Goal: Find specific page/section: Find specific page/section

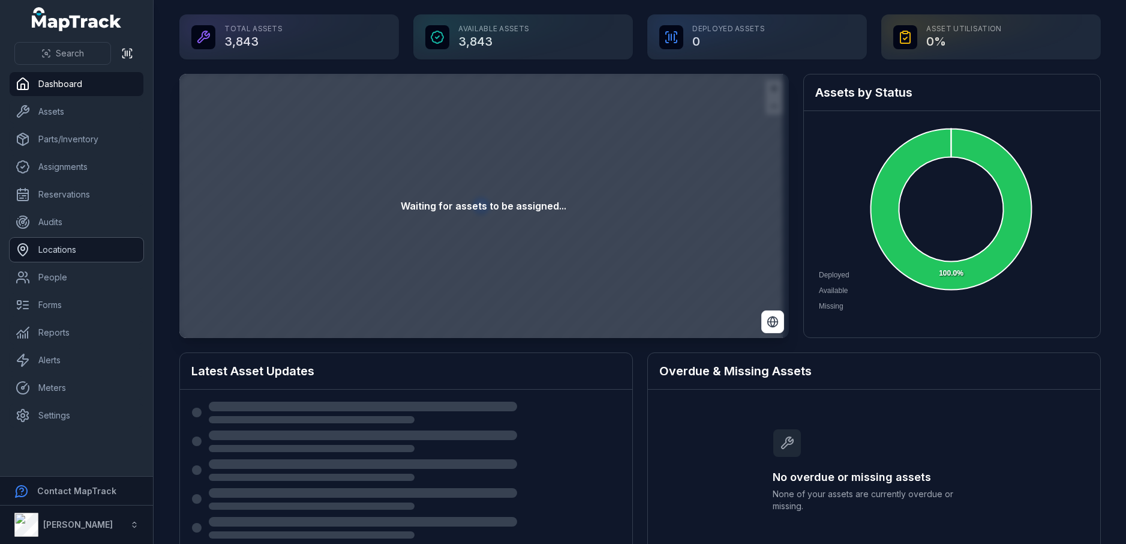
click at [68, 250] on link "Locations" at bounding box center [77, 250] width 134 height 24
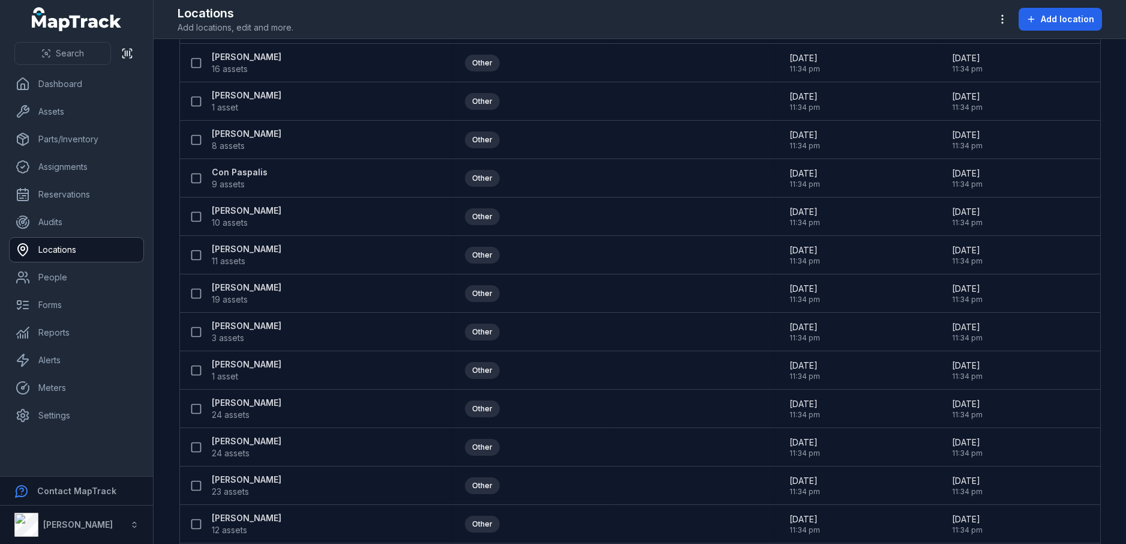
scroll to position [2485, 0]
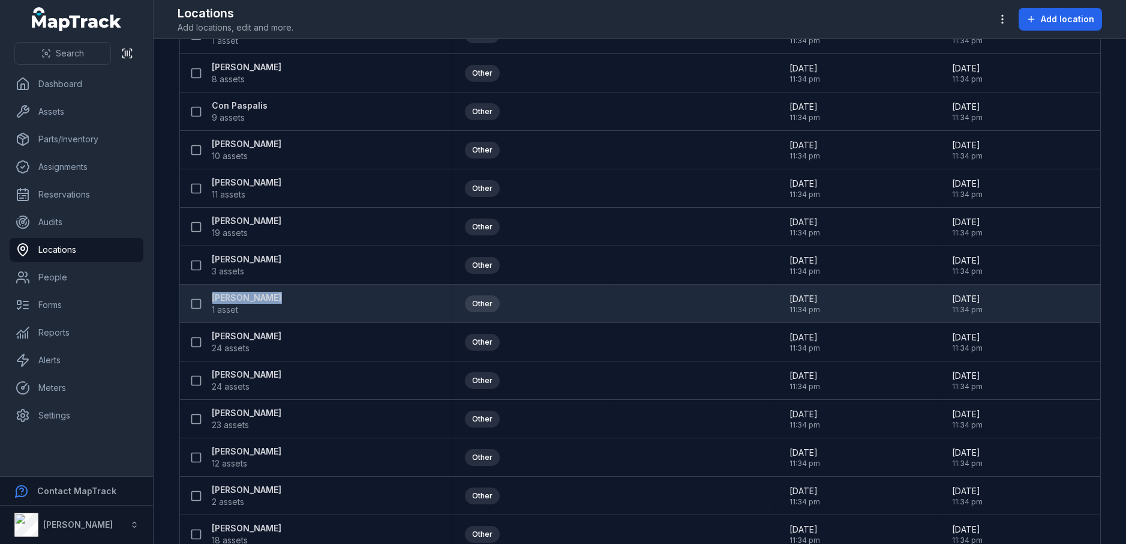
copy strong "[PERSON_NAME]"
drag, startPoint x: 270, startPoint y: 294, endPoint x: 208, endPoint y: 298, distance: 62.5
click at [208, 298] on div "[PERSON_NAME] 1 asset" at bounding box center [310, 304] width 251 height 24
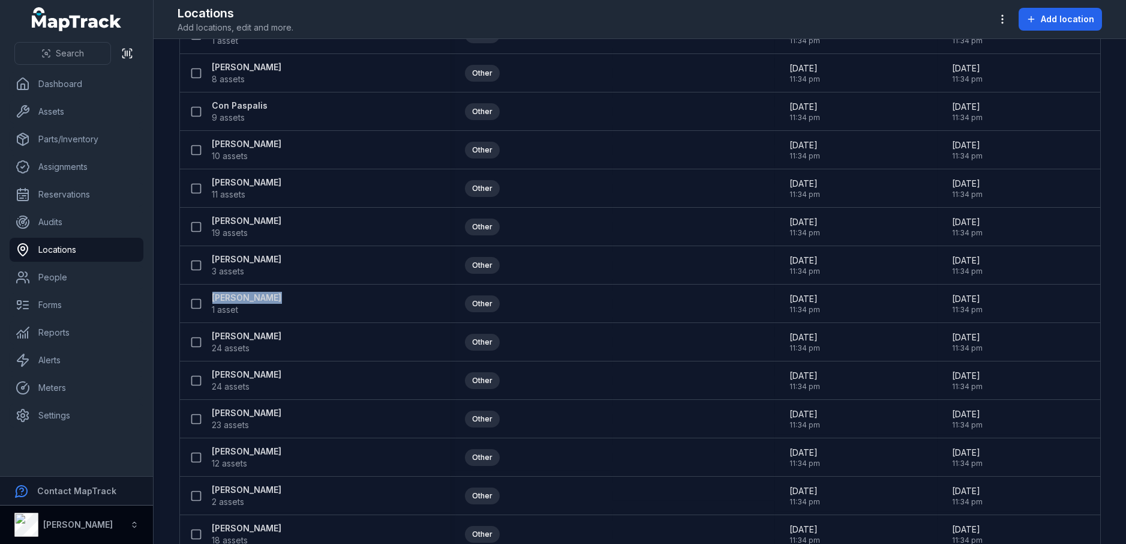
click at [86, 525] on strong "[PERSON_NAME]" at bounding box center [78, 524] width 70 height 10
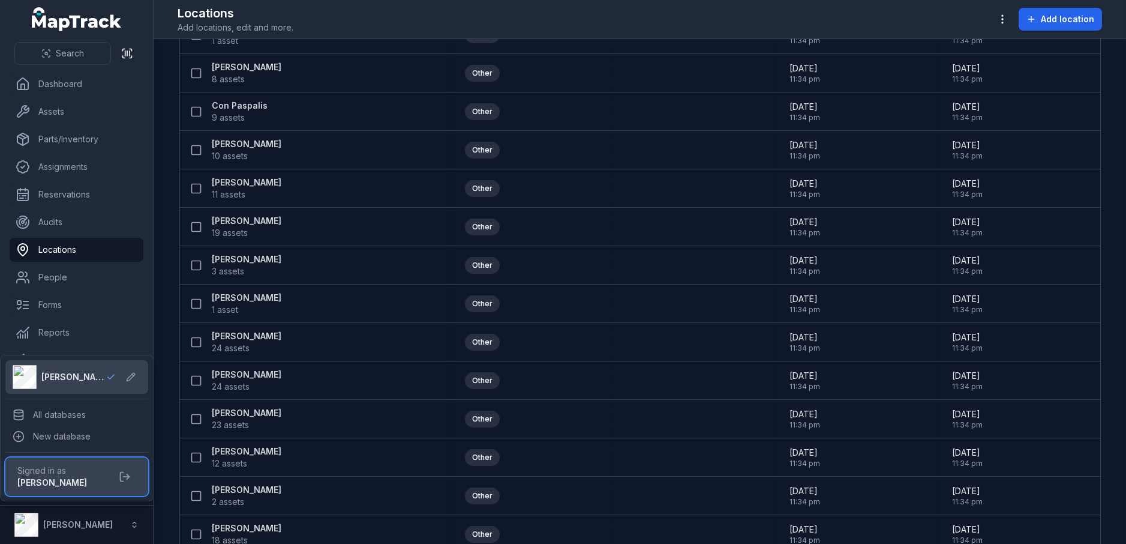
click at [83, 473] on span "Signed in as" at bounding box center [62, 470] width 91 height 12
